Goal: Task Accomplishment & Management: Manage account settings

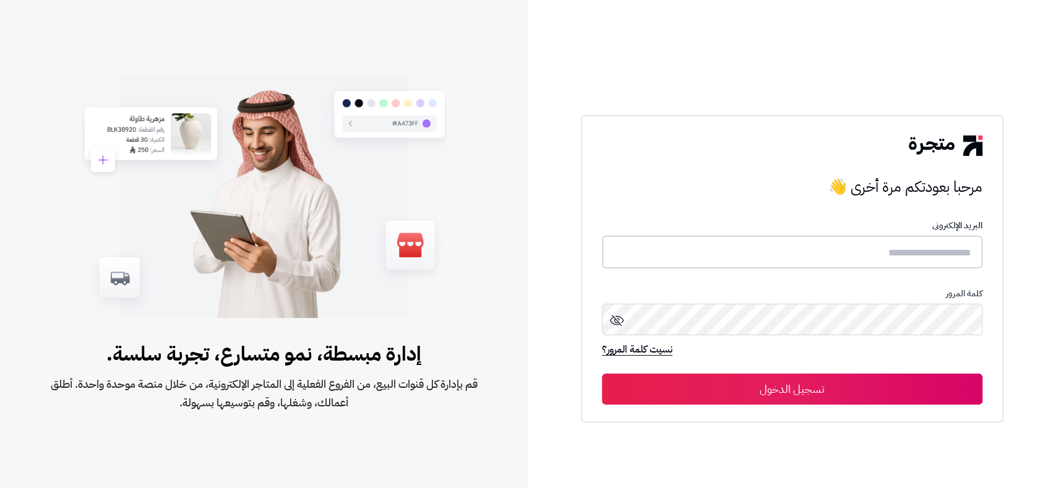
click at [829, 249] on input "text" at bounding box center [792, 252] width 381 height 33
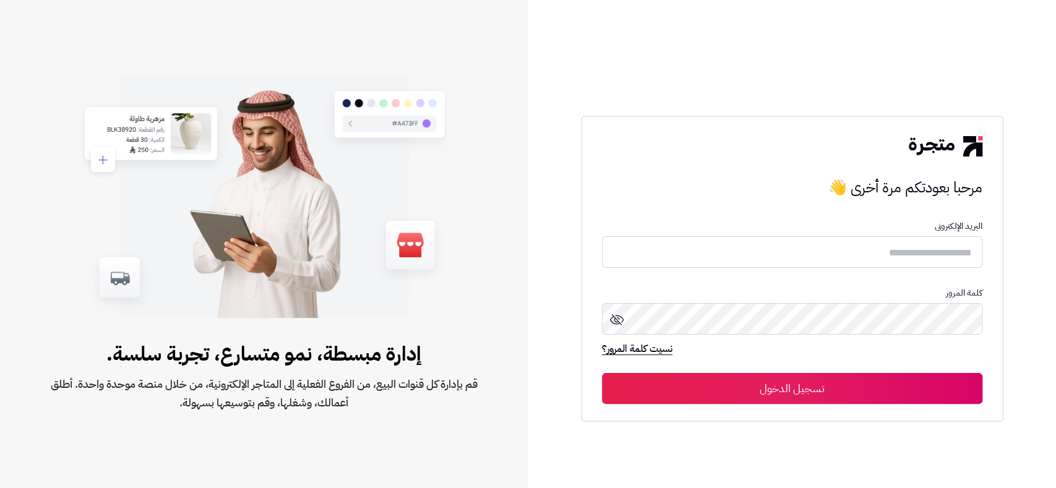
drag, startPoint x: 1055, startPoint y: 27, endPoint x: 762, endPoint y: 279, distance: 385.7
click at [762, 279] on form "البريد الإلكترونى كلمة المرور نسيت كلمة المرور؟ تسجيل الدخول" at bounding box center [792, 313] width 381 height 183
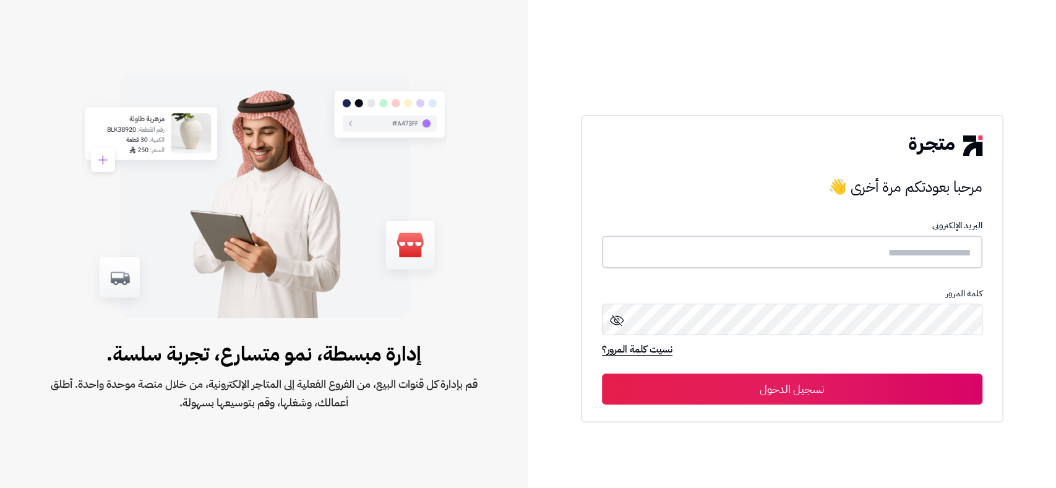
click at [784, 253] on input "text" at bounding box center [792, 252] width 381 height 33
type input "*****"
click at [602, 374] on button "تسجيل الدخول" at bounding box center [792, 389] width 381 height 31
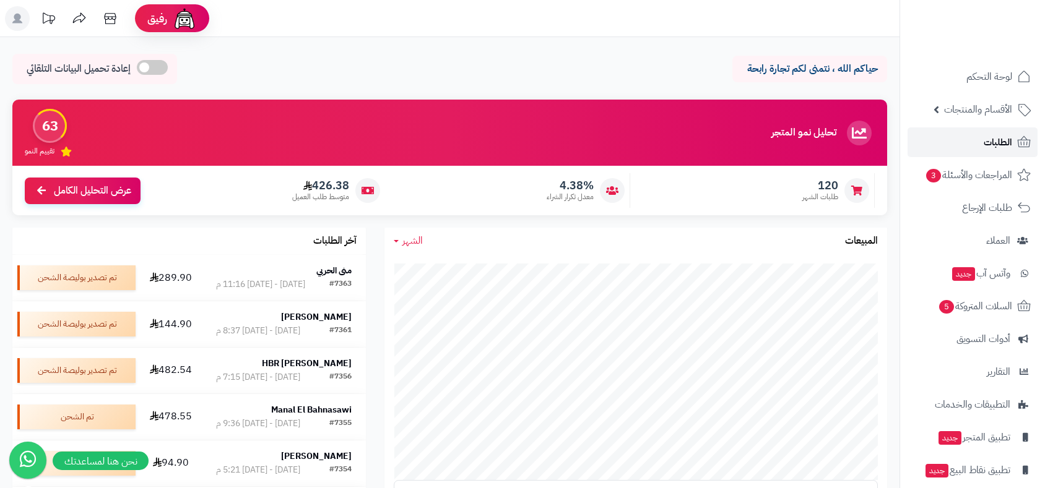
click at [962, 143] on link "الطلبات" at bounding box center [972, 142] width 130 height 30
